Goal: Task Accomplishment & Management: Manage account settings

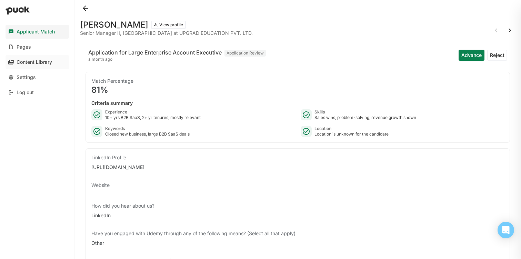
click at [24, 63] on div "Content Library" at bounding box center [34, 62] width 35 height 6
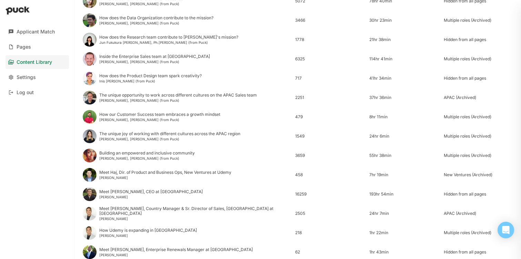
scroll to position [195, 0]
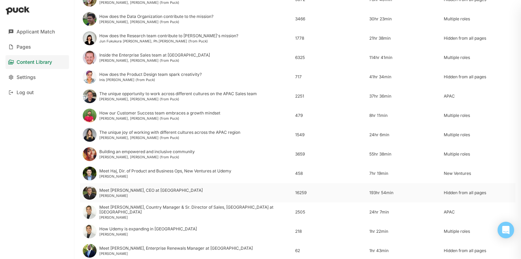
click at [228, 193] on div "Meet [PERSON_NAME], CEO at Udemy [PERSON_NAME]" at bounding box center [186, 192] width 212 height 19
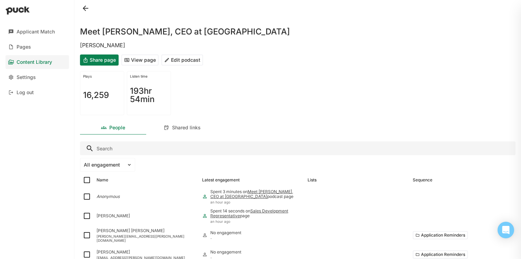
click at [184, 61] on button "Edit podcast" at bounding box center [182, 59] width 42 height 11
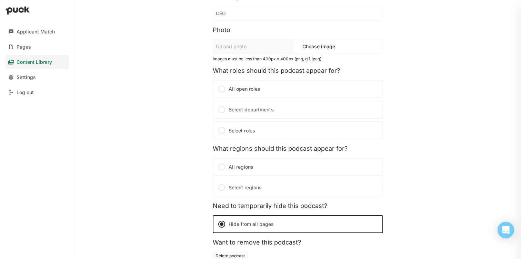
scroll to position [129, 0]
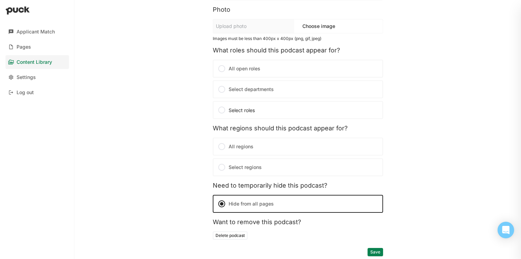
click at [237, 236] on button "Delete podcast" at bounding box center [230, 235] width 35 height 8
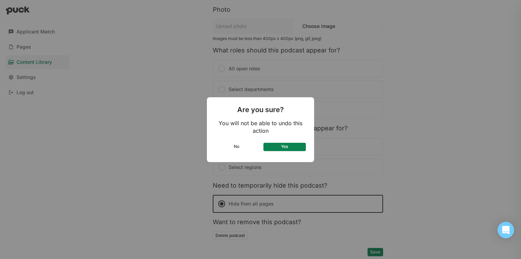
click at [297, 147] on button "Yes" at bounding box center [284, 147] width 43 height 8
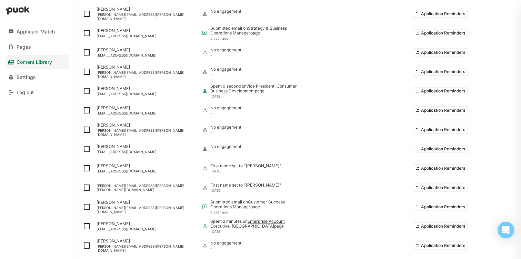
scroll to position [420, 0]
